Goal: Task Accomplishment & Management: Use online tool/utility

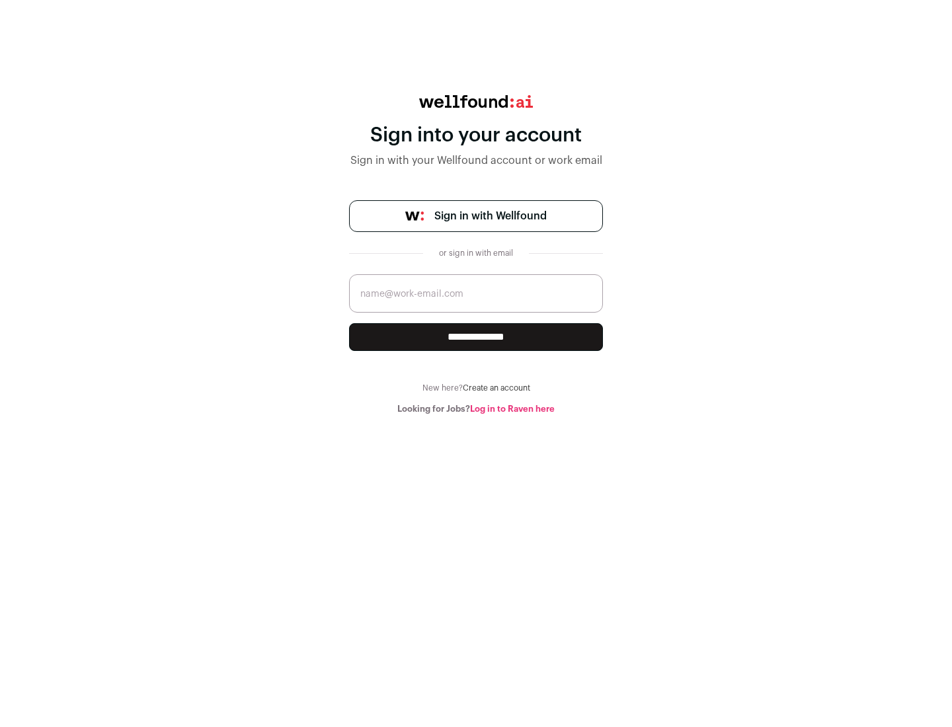
click at [490, 216] on span "Sign in with Wellfound" at bounding box center [490, 216] width 112 height 16
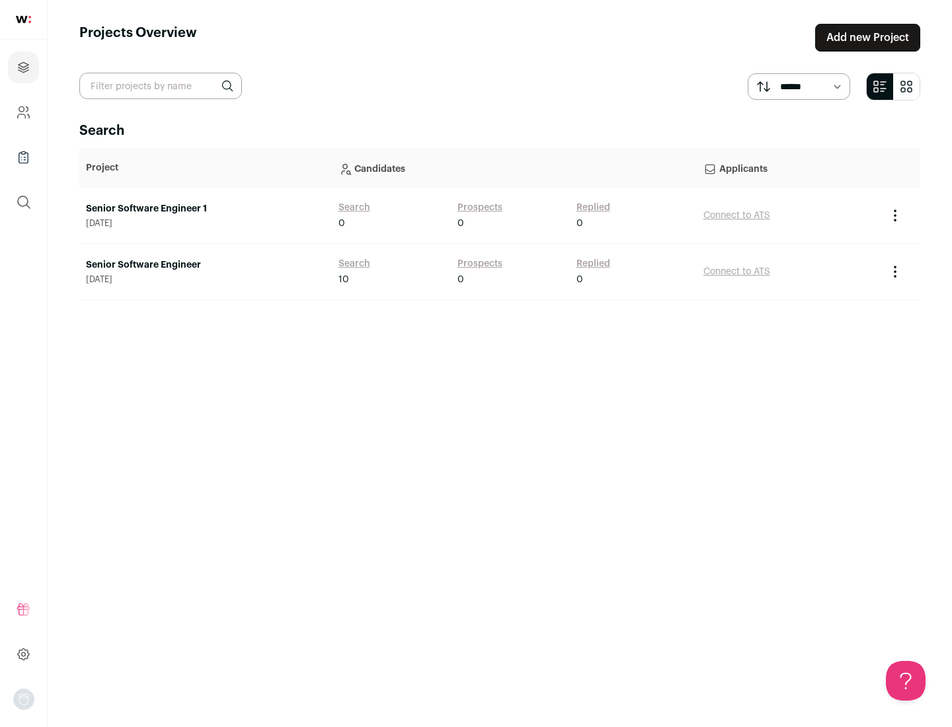
click at [205, 265] on link "Senior Software Engineer" at bounding box center [205, 264] width 239 height 13
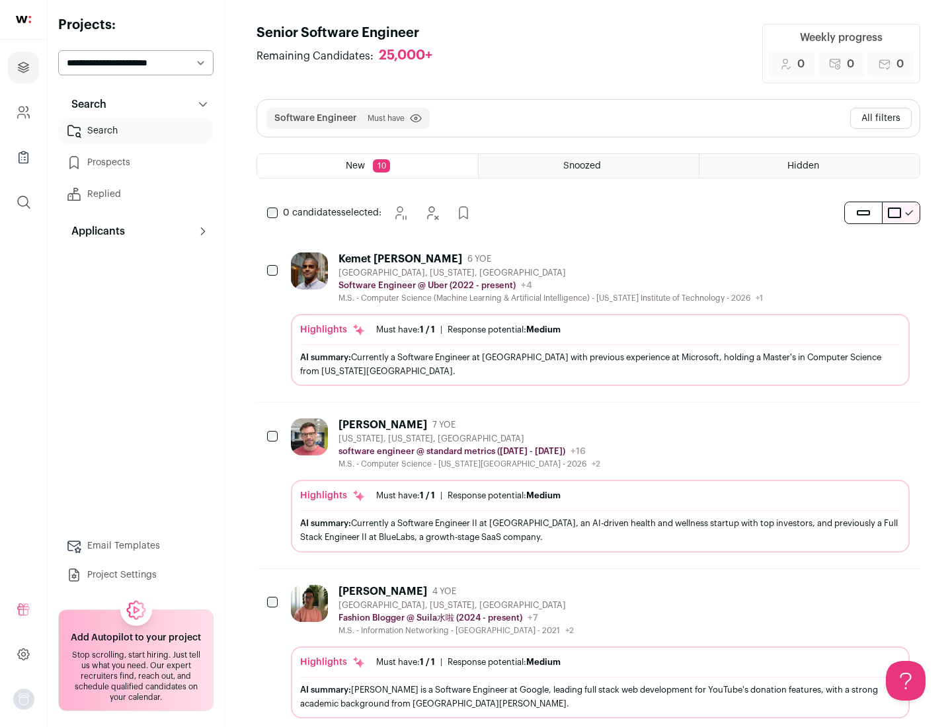
click at [588, 319] on div "Highlights Must have: 1 / 1 How many must haves have been fulfilled? | Response…" at bounding box center [600, 350] width 619 height 72
